Goal: Task Accomplishment & Management: Complete application form

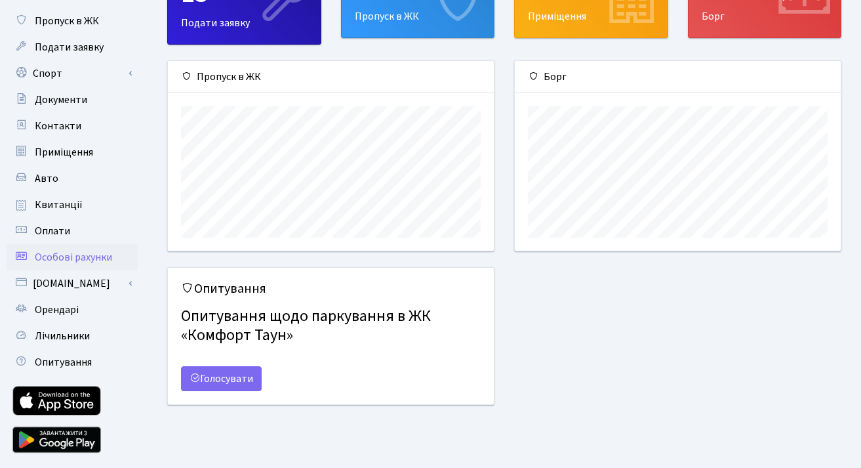
scroll to position [105, 0]
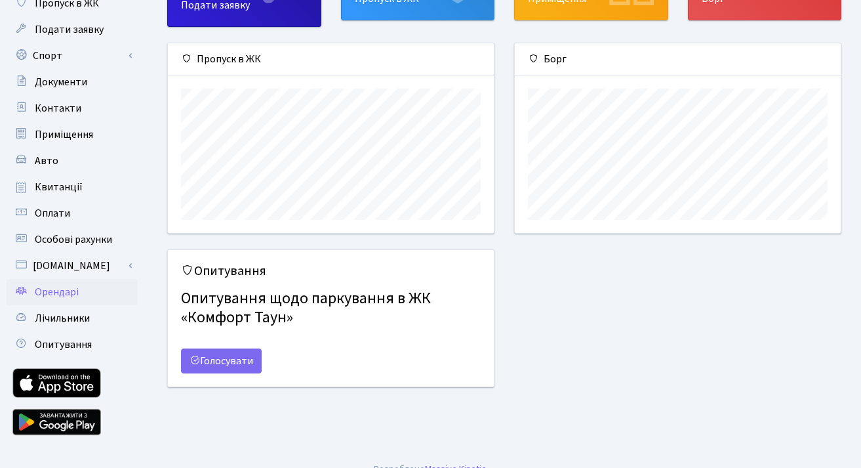
click at [58, 297] on span "Орендарі" at bounding box center [57, 292] width 44 height 14
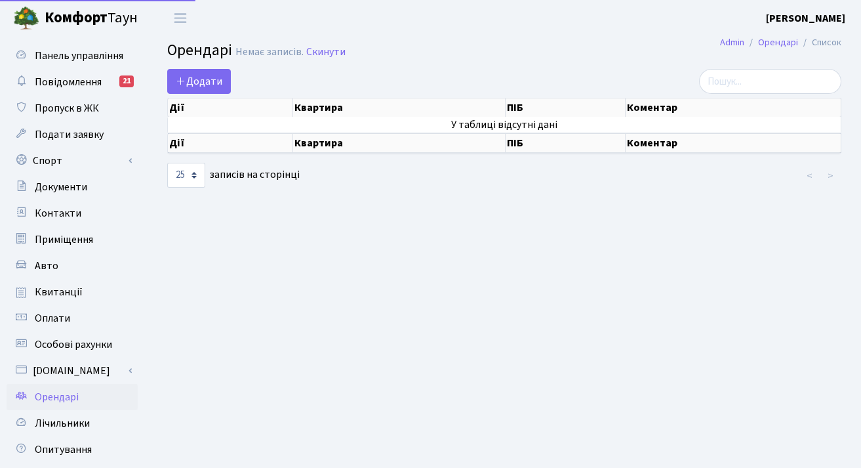
select select "25"
click at [192, 88] on span "Додати" at bounding box center [199, 81] width 47 height 14
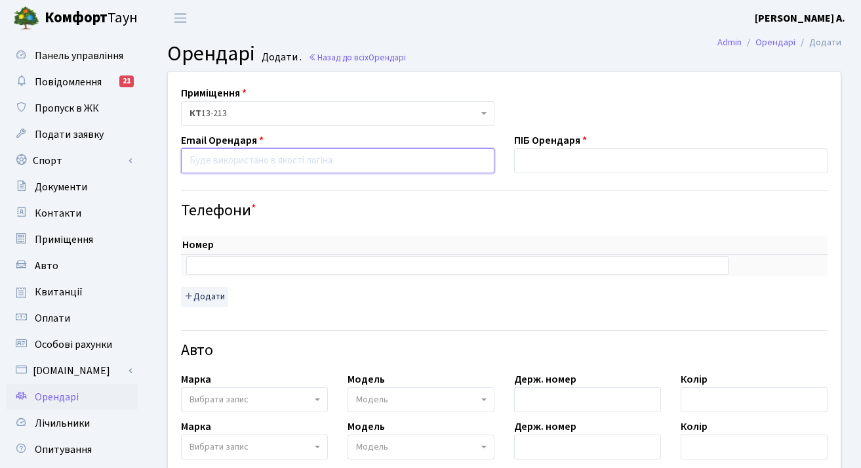
click at [277, 161] on input "email" at bounding box center [338, 160] width 314 height 25
click at [245, 161] on input "email" at bounding box center [338, 160] width 314 height 25
type input "√"
paste input "https://zeeksco.slack.com/archives/D03MZ2YMK18/p1755755525296399"
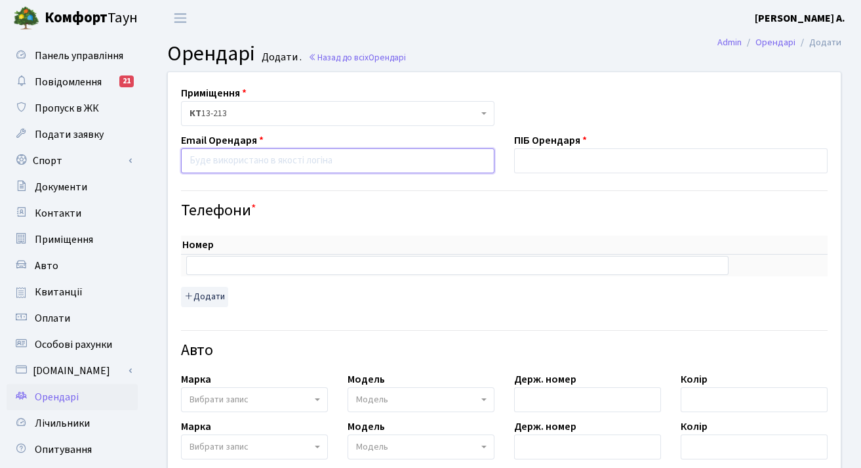
type input "https://zeeksco.slack.com/archives/D03MZ2YMK18/p1755755525296399"
click at [236, 165] on input "https://zeeksco.slack.com/archives/D03MZ2YMK18/p1755755525296399" at bounding box center [338, 160] width 314 height 25
click at [236, 165] on input "email" at bounding box center [338, 160] width 314 height 25
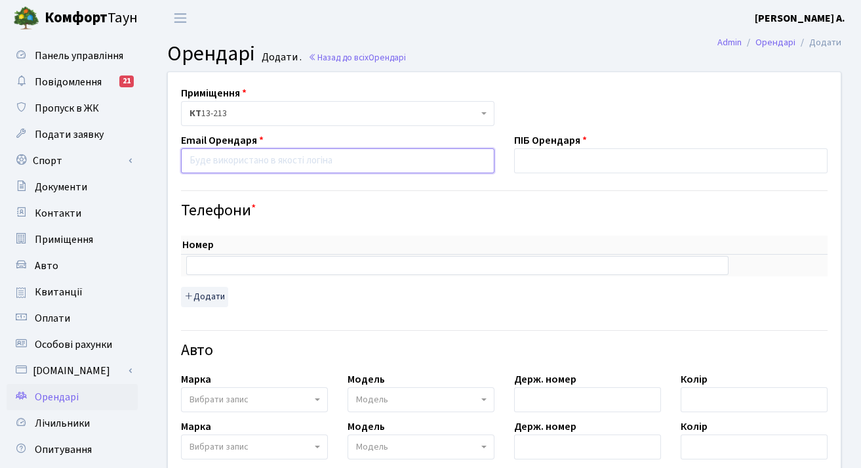
paste input "daryashcherbakova5@gmail.com"
type input "daryashcherbakova5@gmail.com"
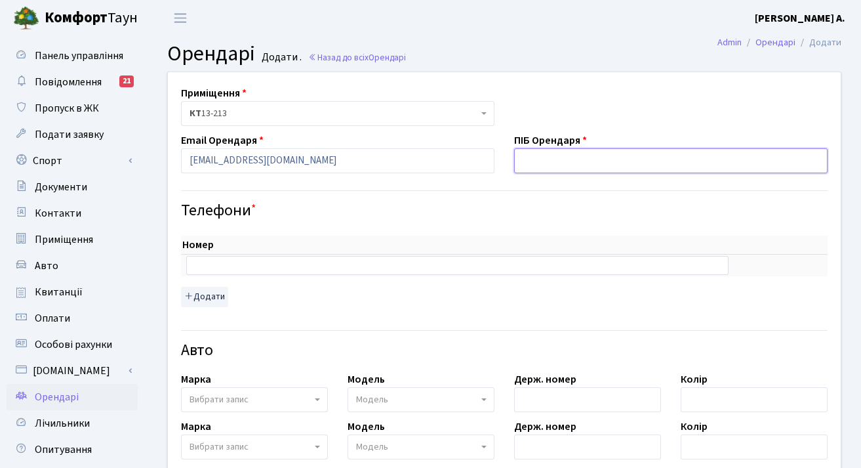
click at [530, 163] on input "text" at bounding box center [671, 160] width 314 height 25
type input "O"
type input "E"
type input "У"
click at [594, 159] on input "Щербакова Даря Олегівна" at bounding box center [671, 160] width 314 height 25
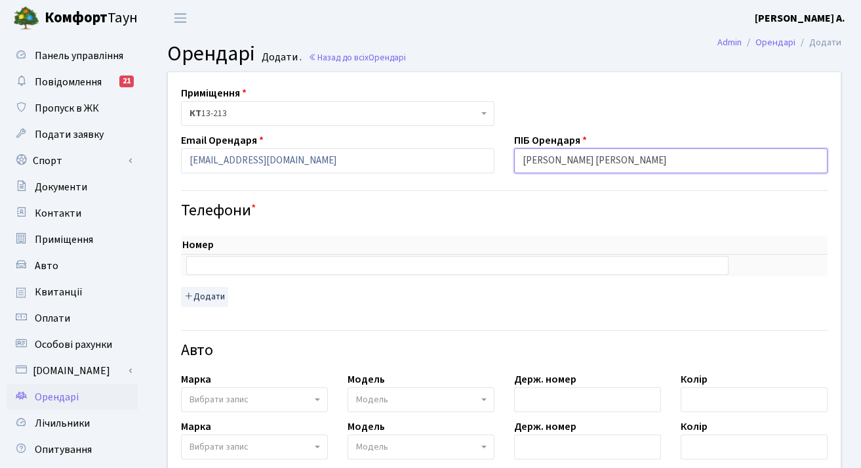
click at [594, 161] on input "Щербакова Даря Олегівна" at bounding box center [671, 160] width 314 height 25
click at [590, 161] on input "Щербакова Даря Олегівна" at bounding box center [671, 160] width 314 height 25
type input "[PERSON_NAME]"
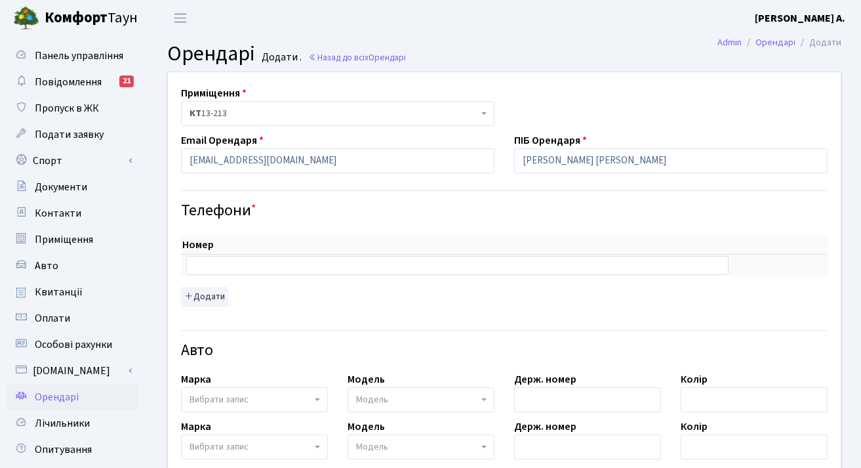
click at [657, 192] on div "Телефони *" at bounding box center [504, 200] width 666 height 41
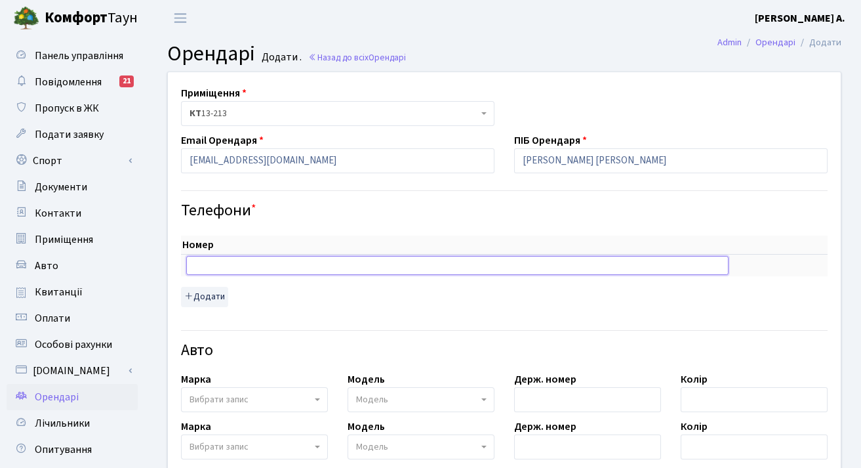
click at [373, 262] on input "text" at bounding box center [457, 265] width 542 height 18
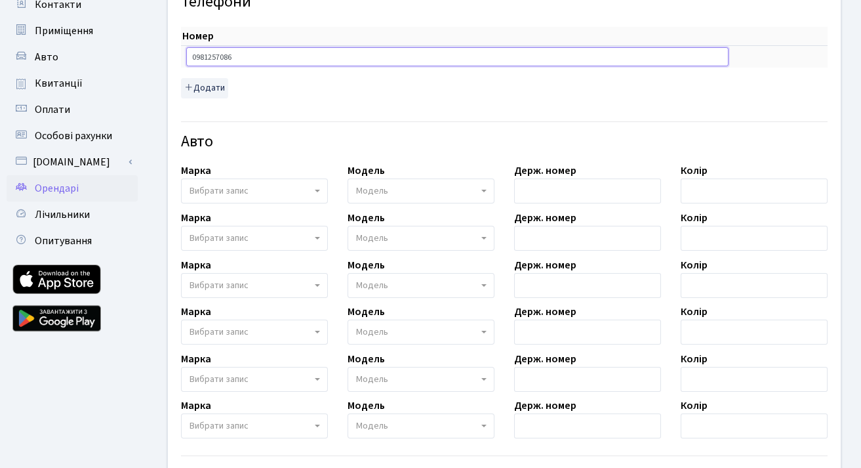
scroll to position [416, 0]
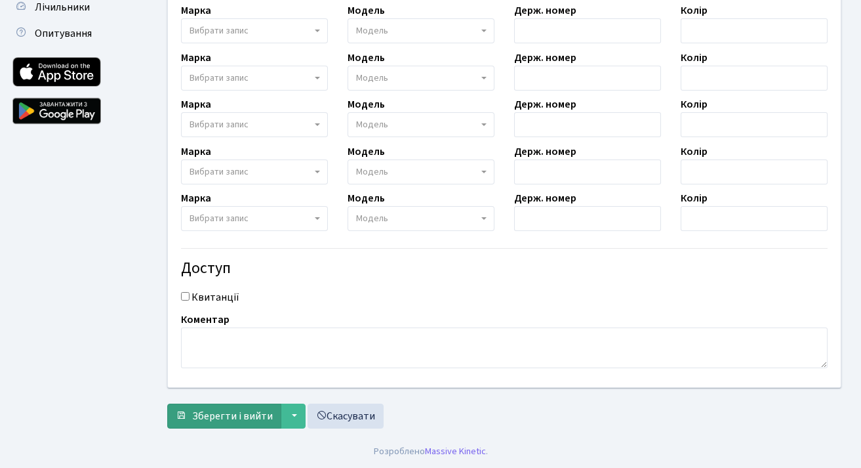
type input "0981257086"
click at [254, 418] on span "Зберегти і вийти" at bounding box center [232, 416] width 81 height 14
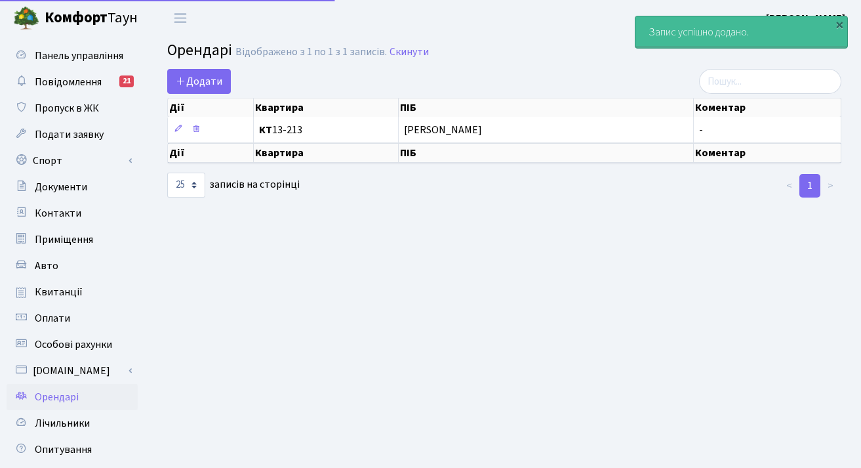
select select "25"
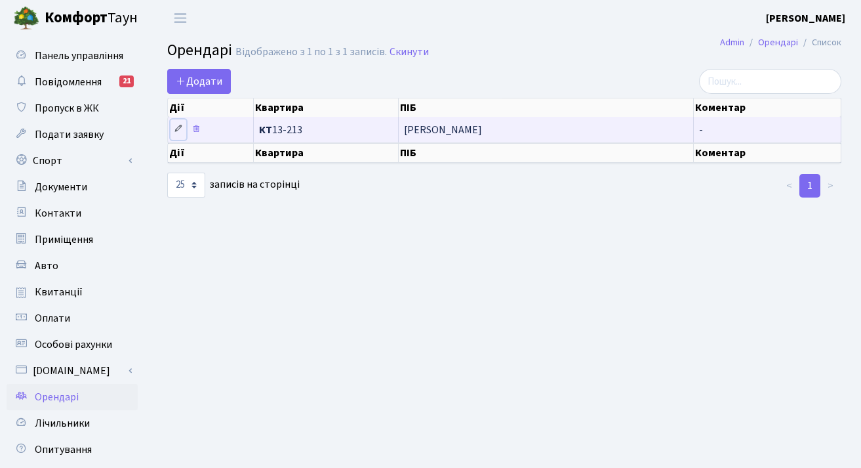
click at [182, 127] on icon at bounding box center [178, 128] width 9 height 9
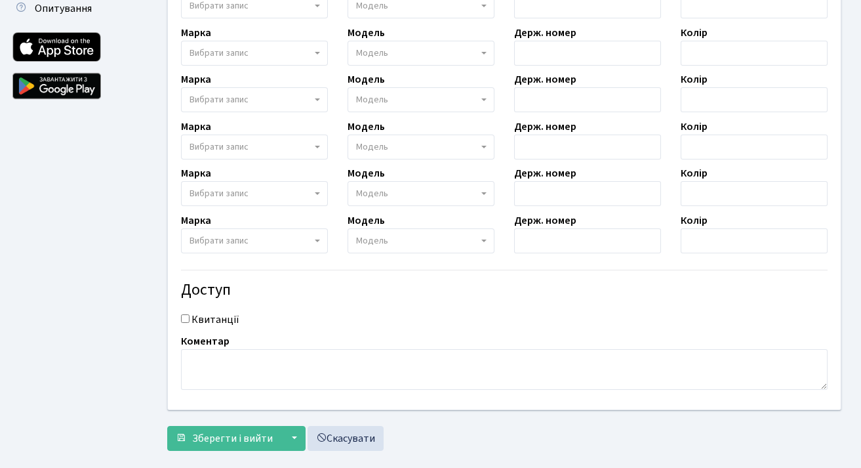
scroll to position [462, 0]
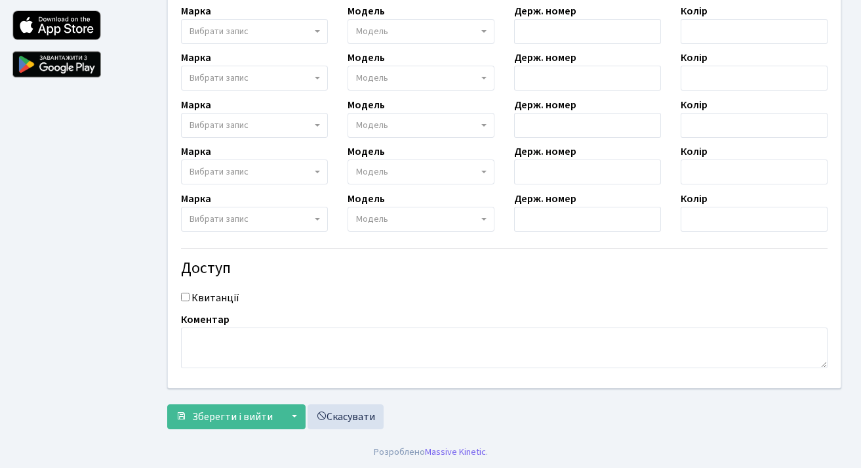
click at [189, 296] on div "Квитанції" at bounding box center [504, 298] width 666 height 16
click at [185, 296] on input "Квитанції" at bounding box center [185, 297] width 9 height 9
checkbox input "true"
click at [234, 423] on span "Зберегти і вийти" at bounding box center [232, 416] width 81 height 14
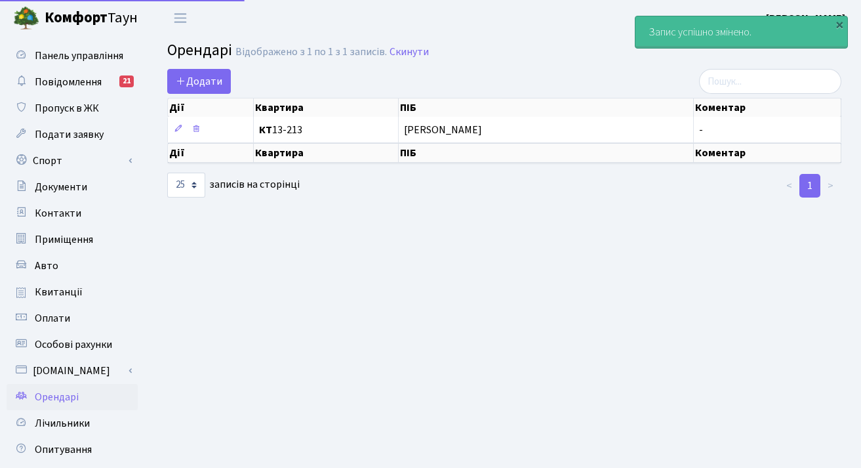
select select "25"
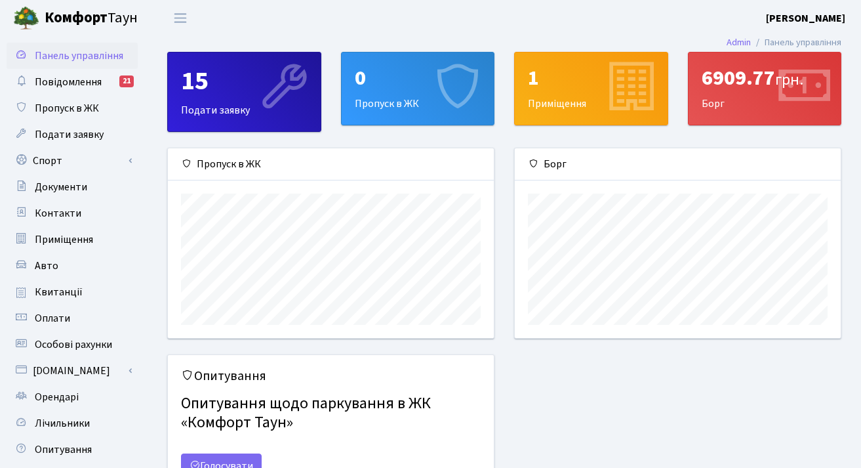
scroll to position [190, 326]
click at [800, 16] on b "[PERSON_NAME]" at bounding box center [805, 18] width 79 height 14
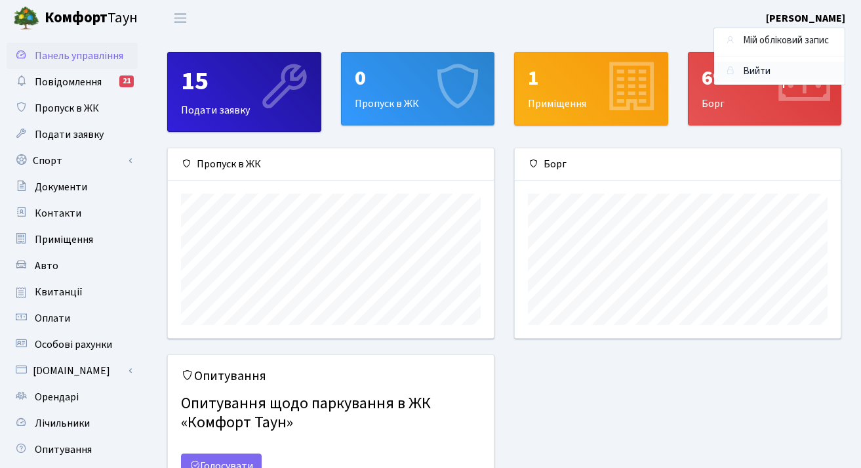
click at [771, 70] on link "Вийти" at bounding box center [779, 72] width 131 height 20
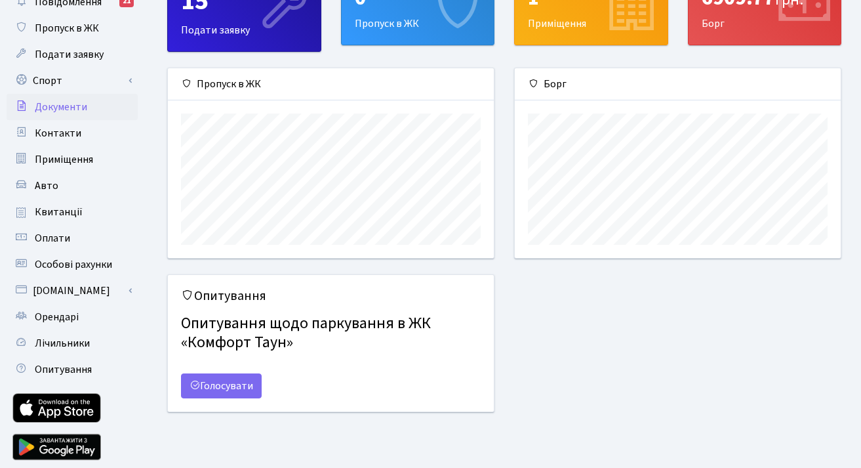
scroll to position [103, 0]
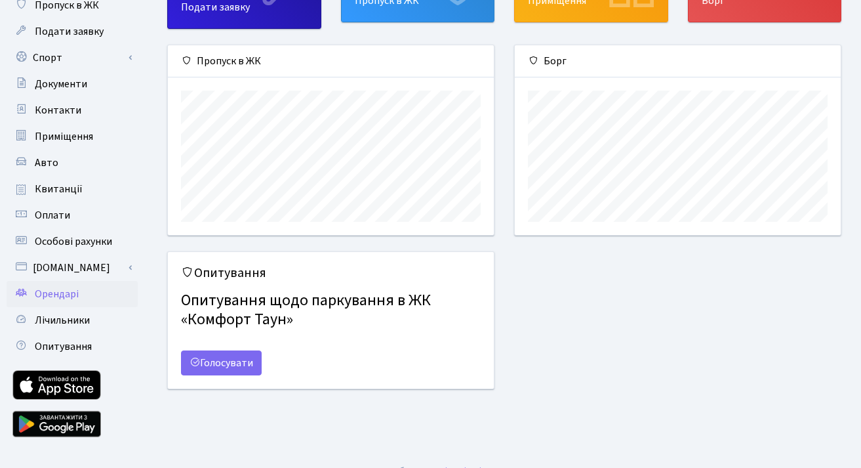
click at [47, 302] on link "Орендарі" at bounding box center [72, 294] width 131 height 26
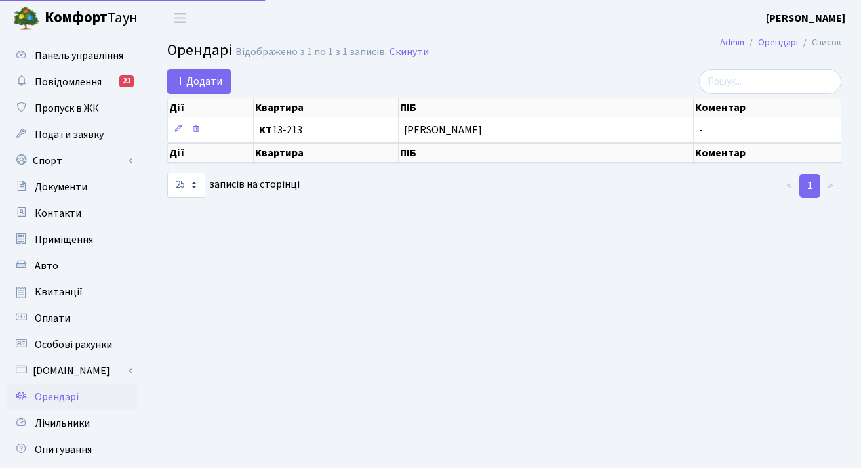
select select "25"
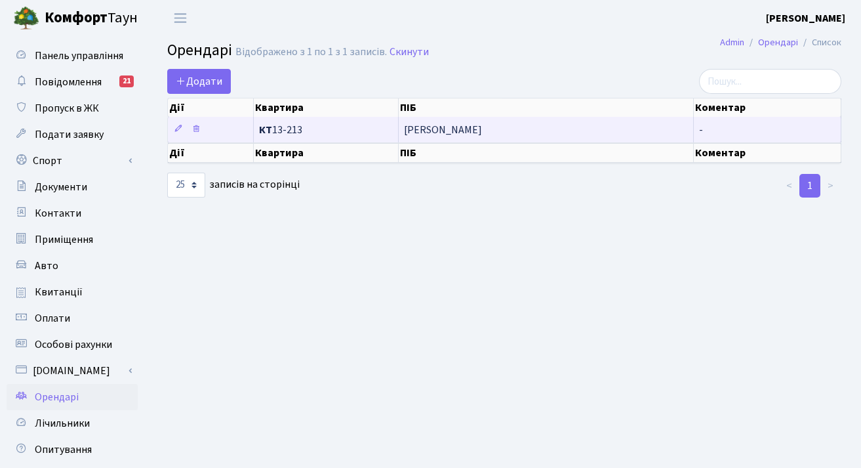
click at [558, 123] on td "[PERSON_NAME]" at bounding box center [546, 130] width 295 height 26
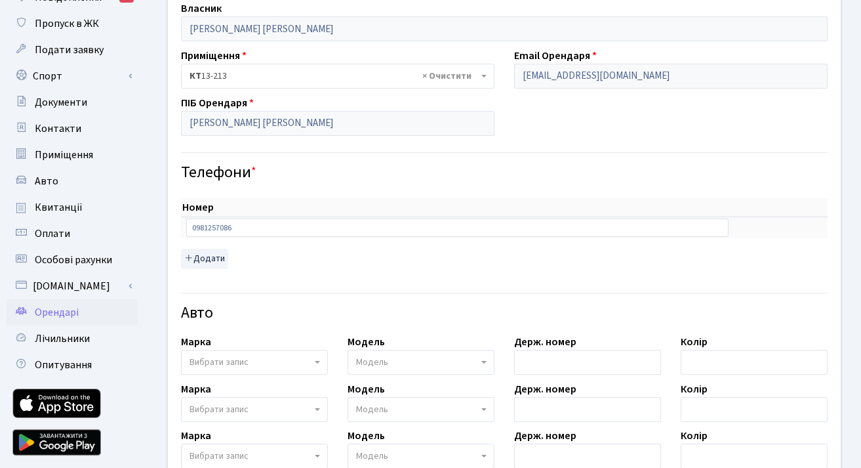
scroll to position [106, 0]
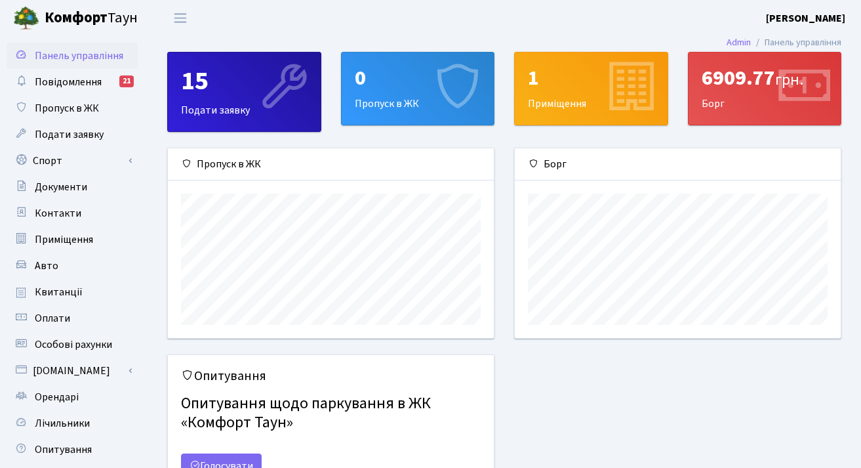
scroll to position [190, 326]
click at [68, 83] on span "Повідомлення" at bounding box center [68, 82] width 67 height 14
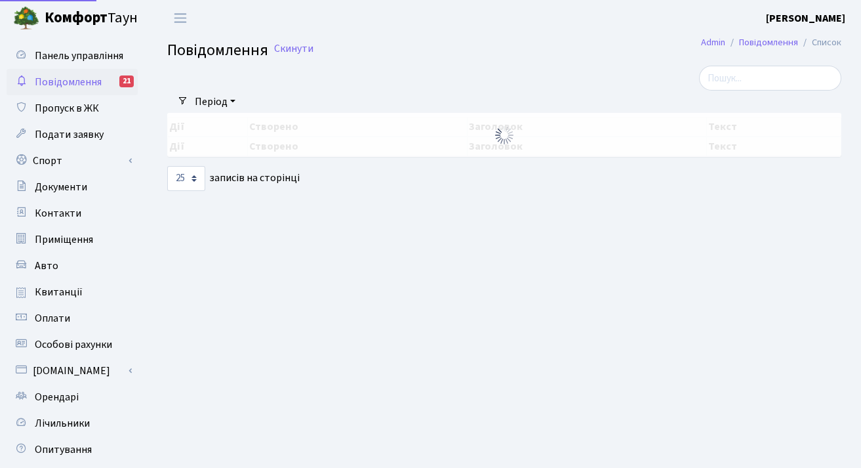
select select "25"
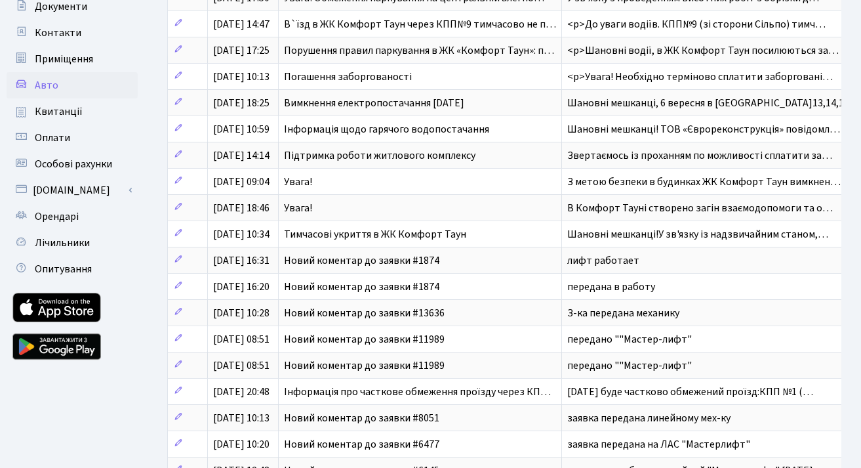
scroll to position [187, 0]
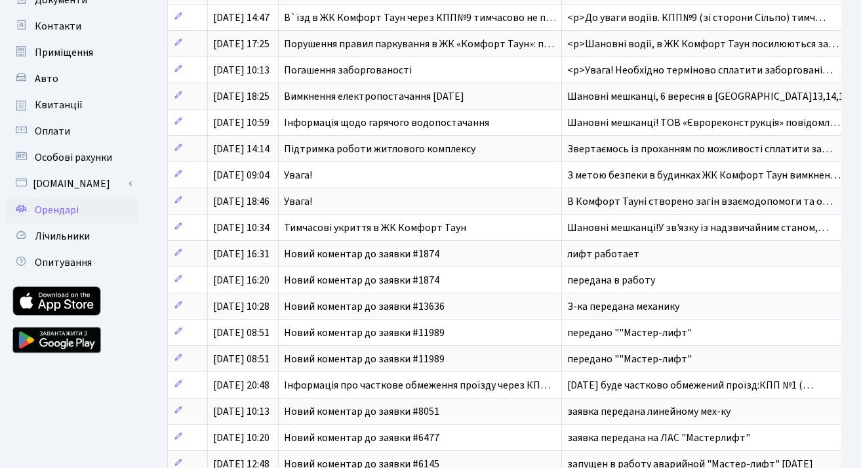
click at [66, 215] on span "Орендарі" at bounding box center [57, 210] width 44 height 14
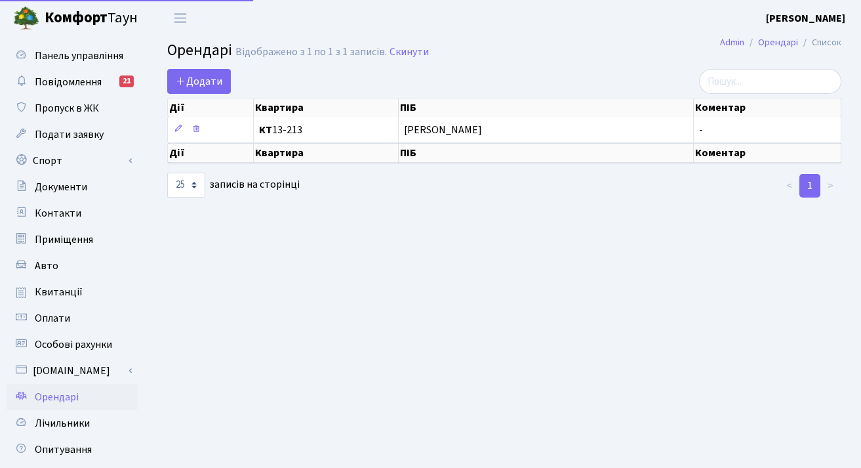
select select "25"
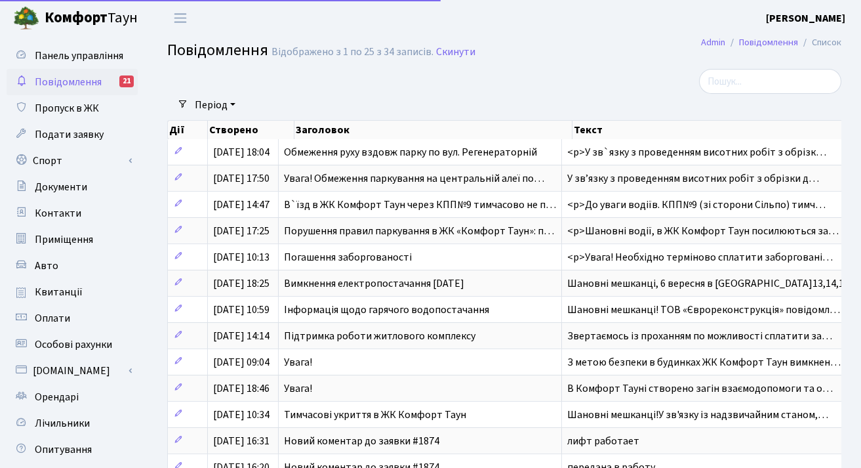
select select "25"
click at [108, 26] on span "Комфорт Таун" at bounding box center [91, 18] width 93 height 22
select select "25"
click at [63, 64] on link "Панель управління" at bounding box center [72, 56] width 131 height 26
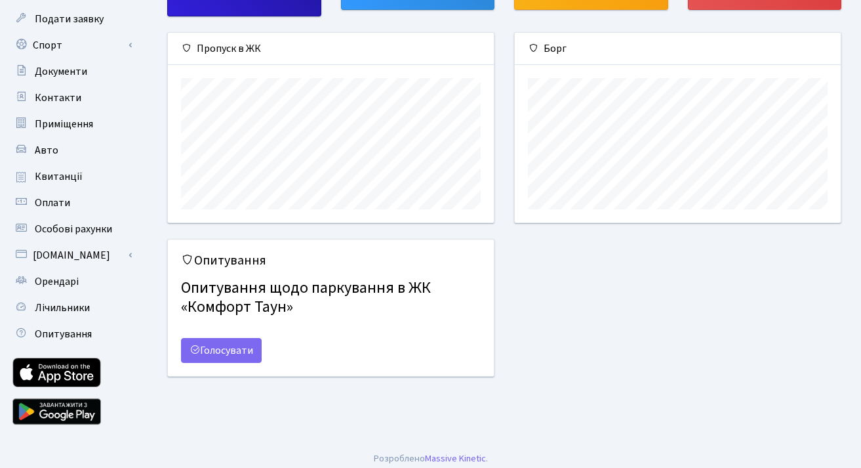
scroll to position [109, 0]
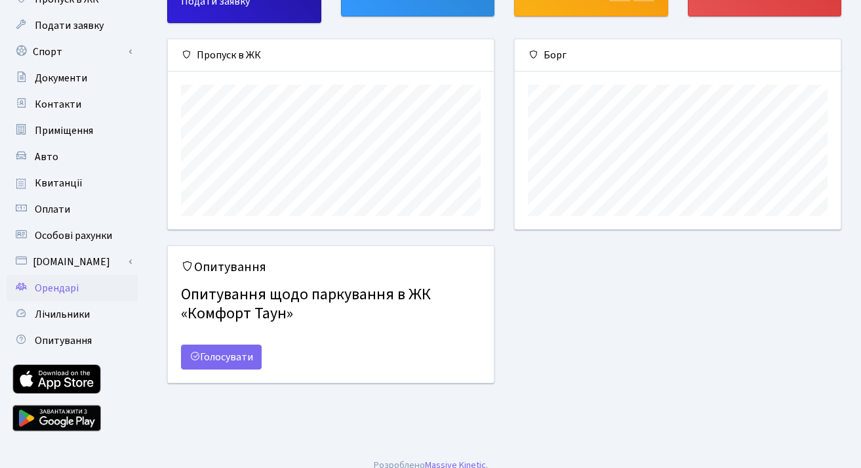
click at [57, 287] on span "Орендарі" at bounding box center [57, 288] width 44 height 14
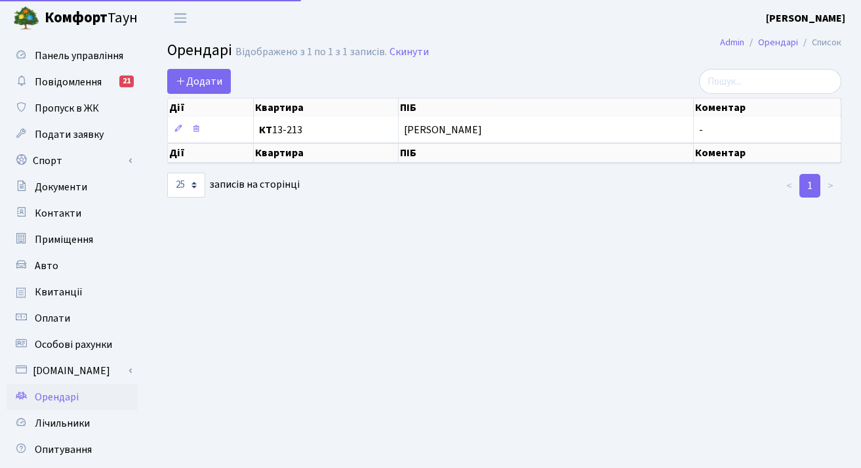
select select "25"
